Goal: Task Accomplishment & Management: Complete application form

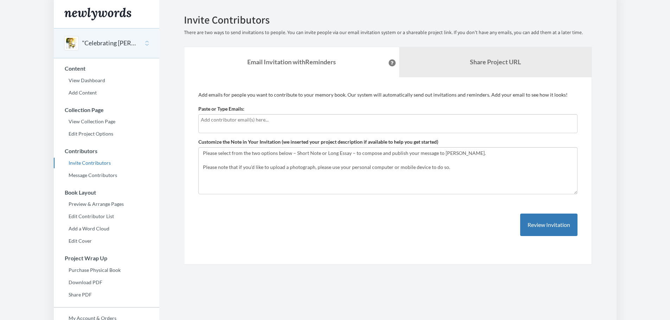
click at [282, 121] on input "text" at bounding box center [388, 120] width 374 height 8
type input "[PERSON_NAME]"
type input "."
click at [217, 125] on div "." at bounding box center [387, 123] width 379 height 19
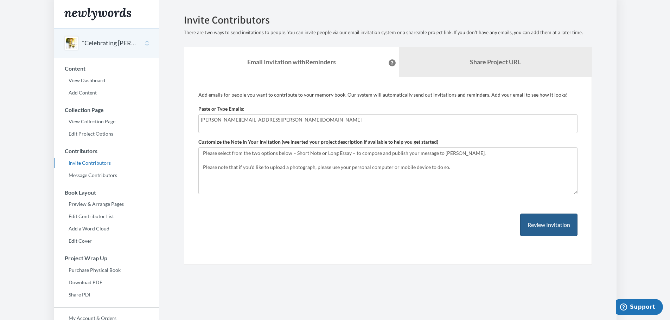
type input "[PERSON_NAME][EMAIL_ADDRESS][PERSON_NAME][DOMAIN_NAME]"
click at [544, 225] on button "Review Invitation" at bounding box center [548, 225] width 57 height 23
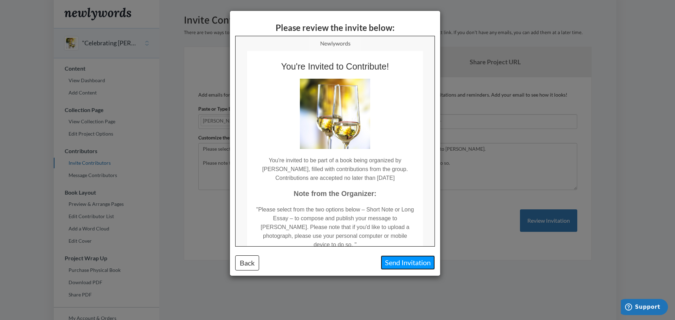
click at [412, 261] on button "Send Invitation" at bounding box center [408, 263] width 54 height 14
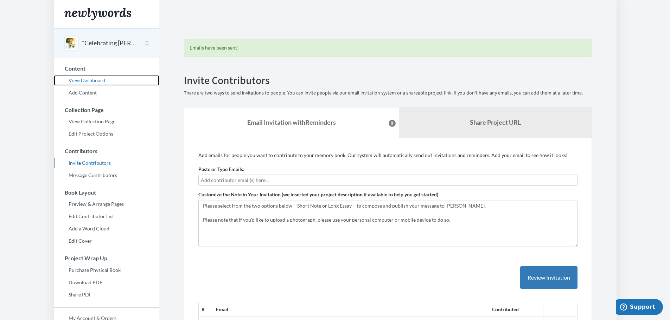
click at [85, 80] on link "View Dashboard" at bounding box center [107, 80] width 106 height 11
